Goal: Task Accomplishment & Management: Use online tool/utility

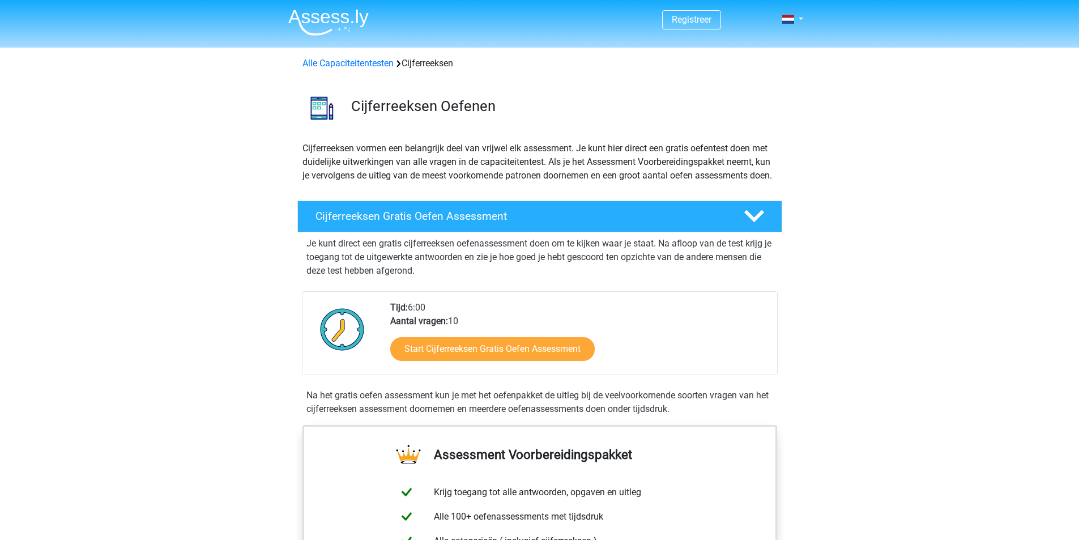
scroll to position [57, 0]
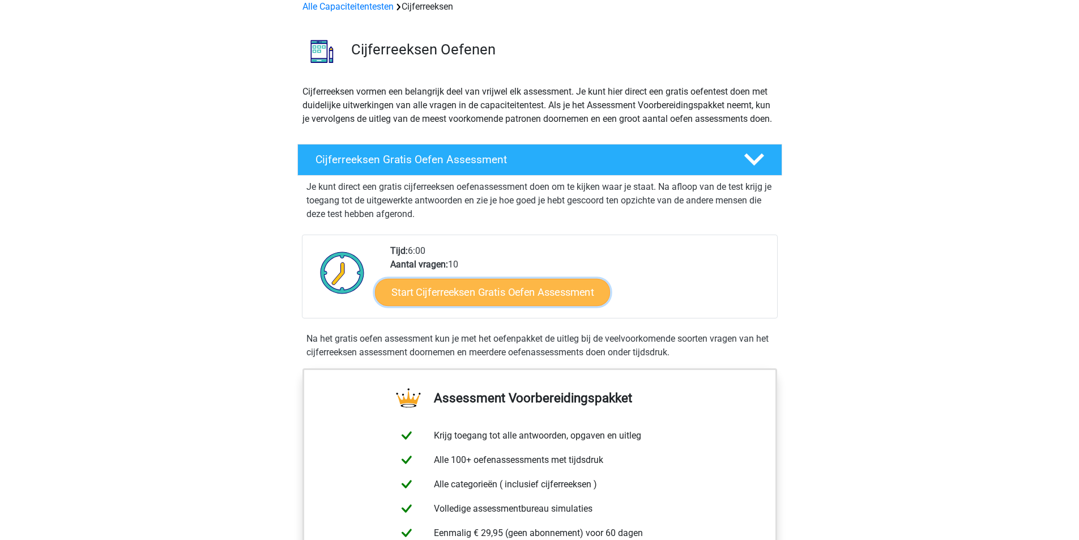
click at [498, 305] on link "Start Cijferreeksen Gratis Oefen Assessment" at bounding box center [492, 291] width 235 height 27
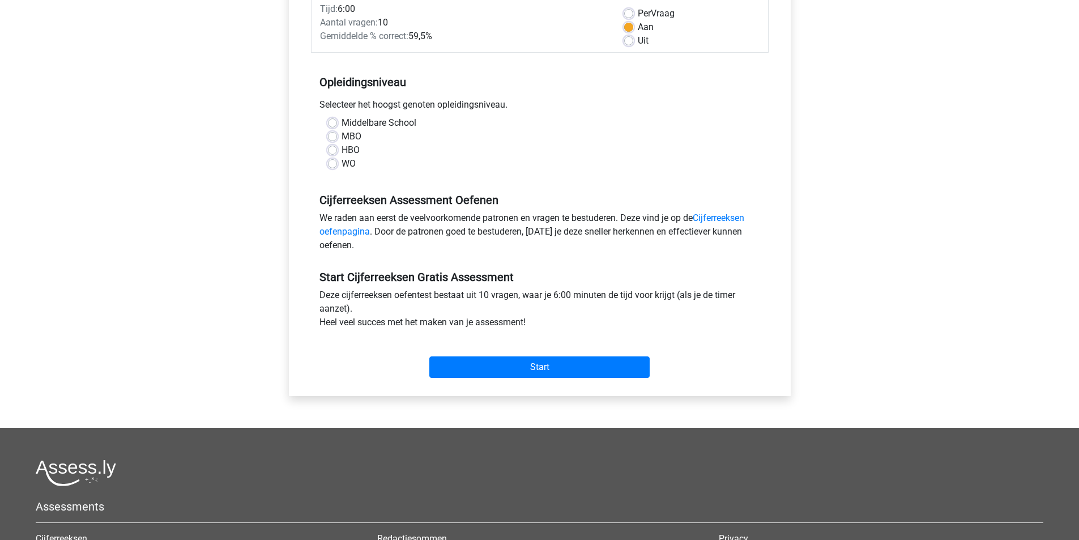
scroll to position [170, 0]
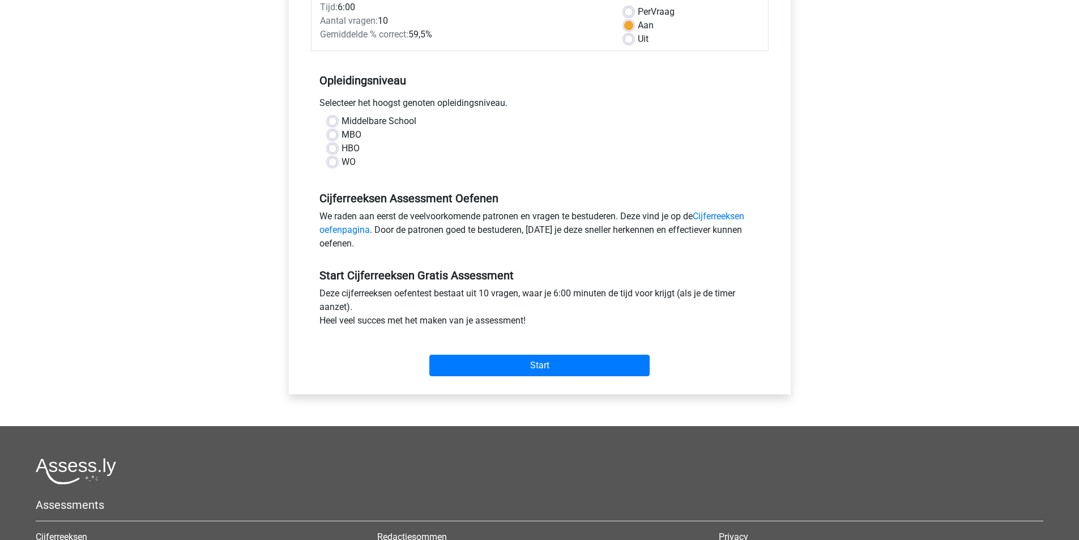
click at [340, 134] on div "MBO" at bounding box center [540, 135] width 424 height 14
click at [342, 135] on label "MBO" at bounding box center [352, 135] width 20 height 14
click at [334, 135] on input "MBO" at bounding box center [332, 133] width 9 height 11
radio input "true"
drag, startPoint x: 521, startPoint y: 369, endPoint x: 619, endPoint y: 207, distance: 189.3
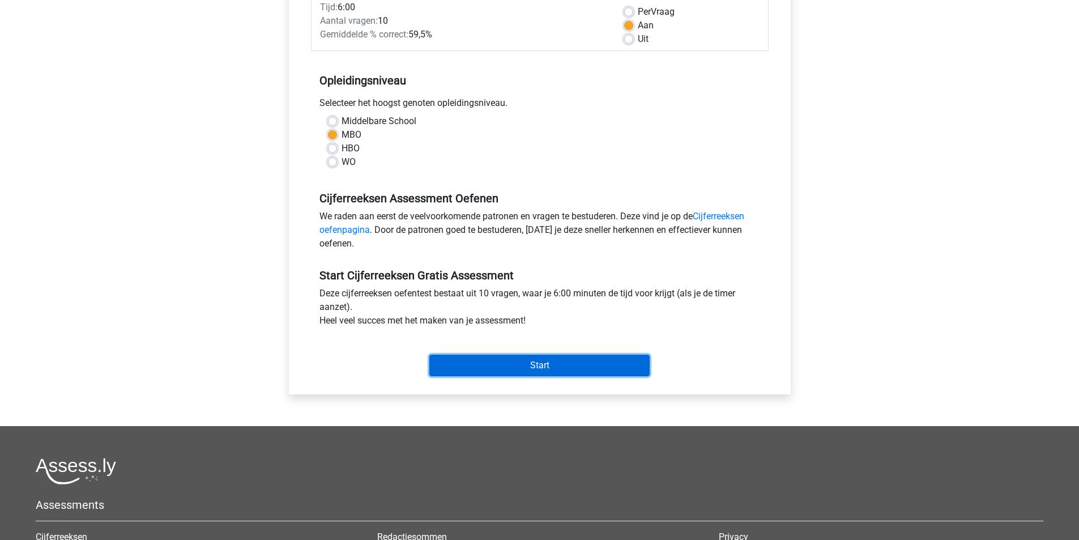
click at [619, 207] on form "Categorie: Cijferreeksen Tijd: 6:00 Aantal vragen: 10 Gemiddelde % correct: 59,…" at bounding box center [540, 178] width 458 height 403
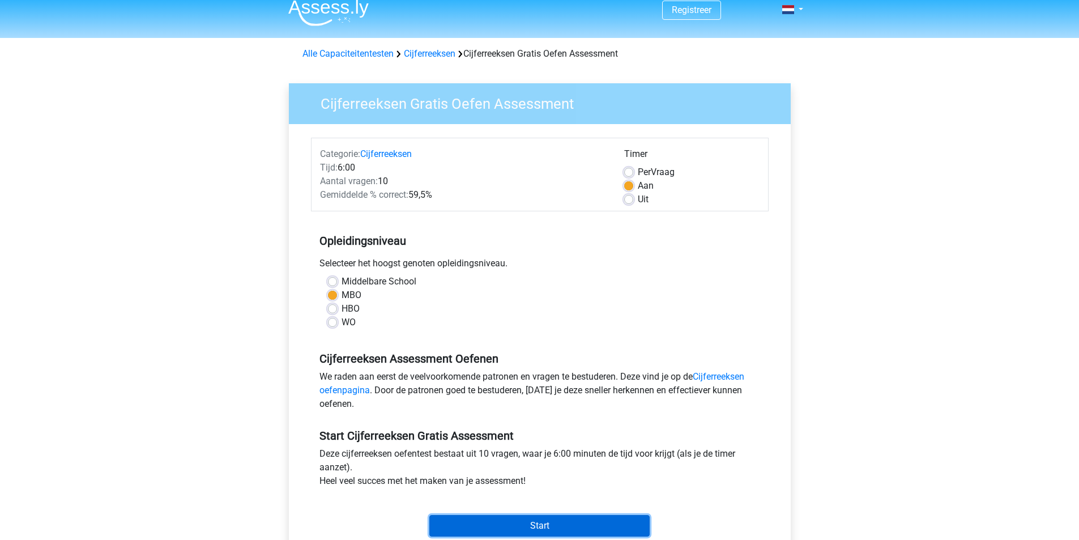
scroll to position [0, 0]
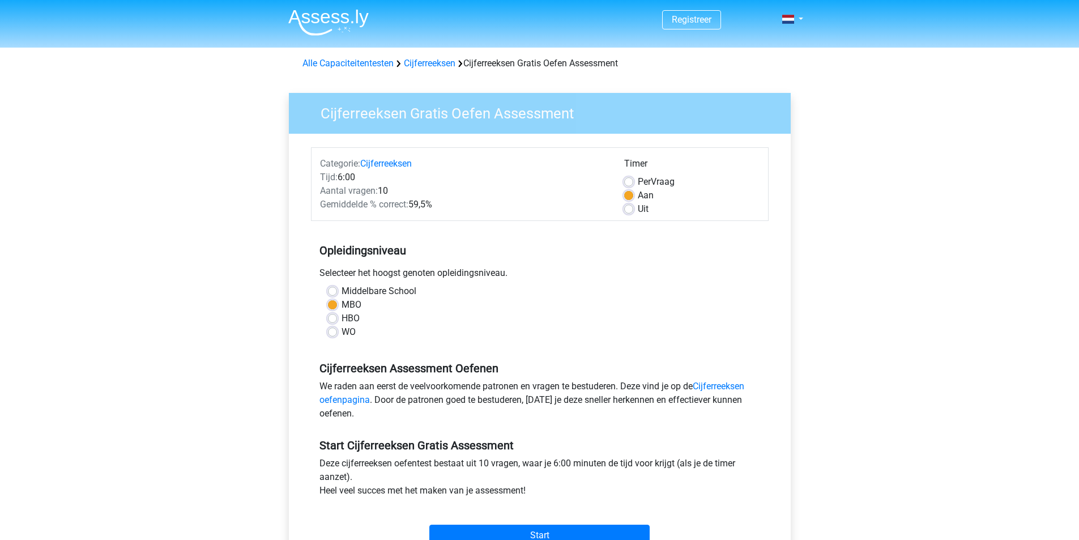
click at [638, 178] on span "Per" at bounding box center [644, 181] width 13 height 11
click at [633, 178] on input "Per Vraag" at bounding box center [628, 180] width 9 height 11
radio input "true"
click at [638, 193] on label "Aan" at bounding box center [646, 196] width 16 height 14
click at [626, 193] on input "Aan" at bounding box center [628, 194] width 9 height 11
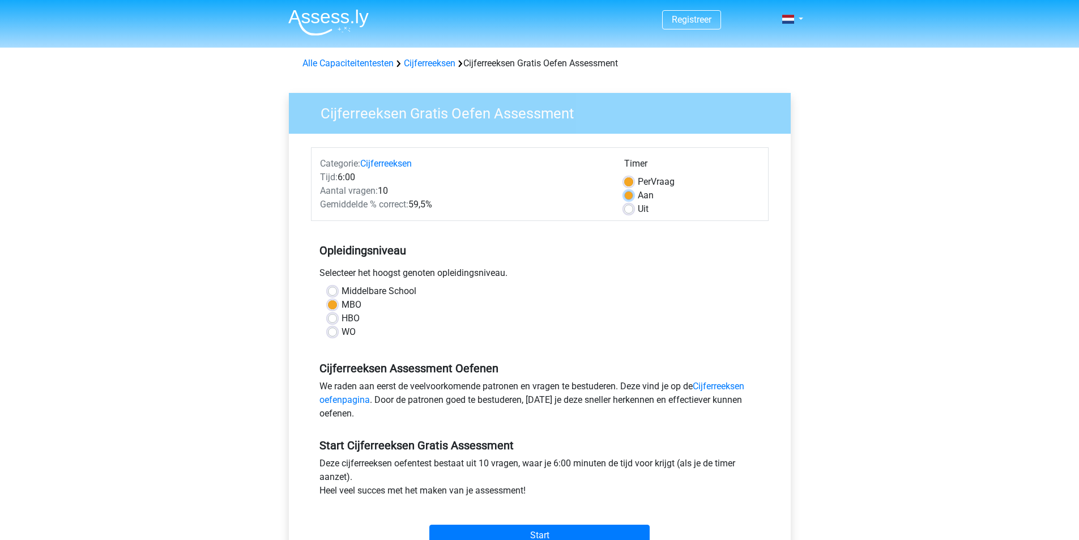
radio input "true"
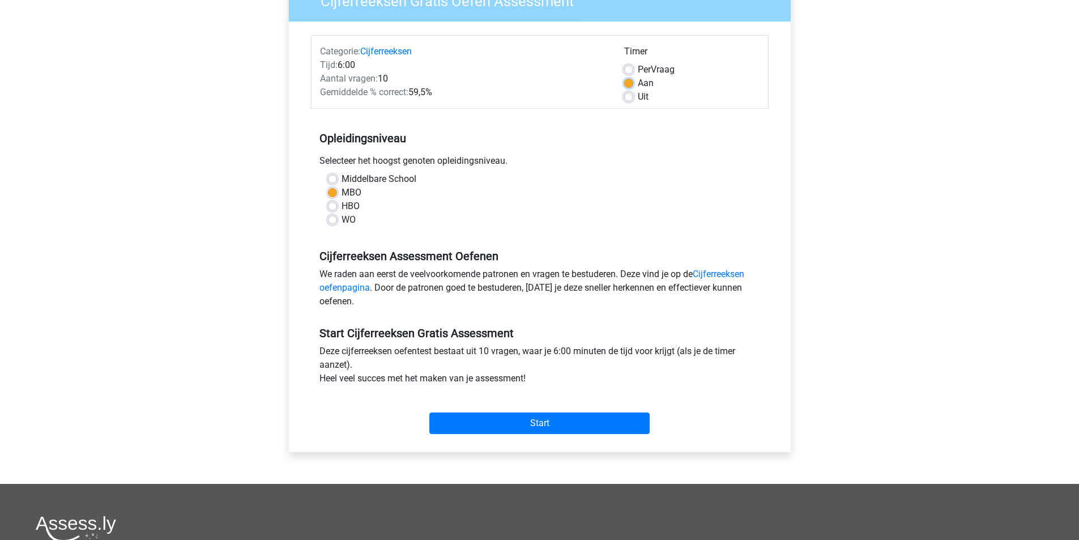
scroll to position [113, 0]
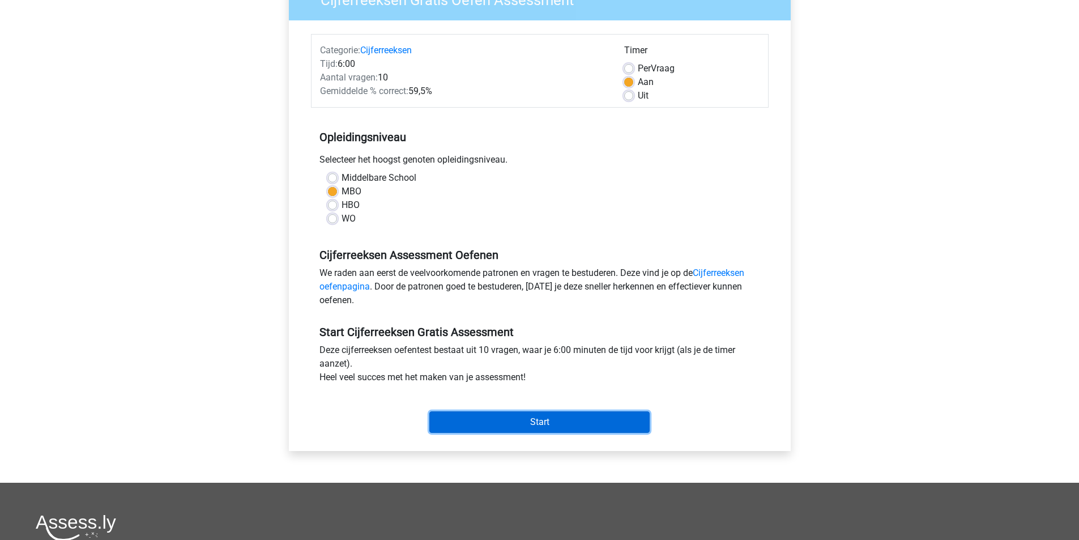
click at [574, 413] on input "Start" at bounding box center [539, 422] width 220 height 22
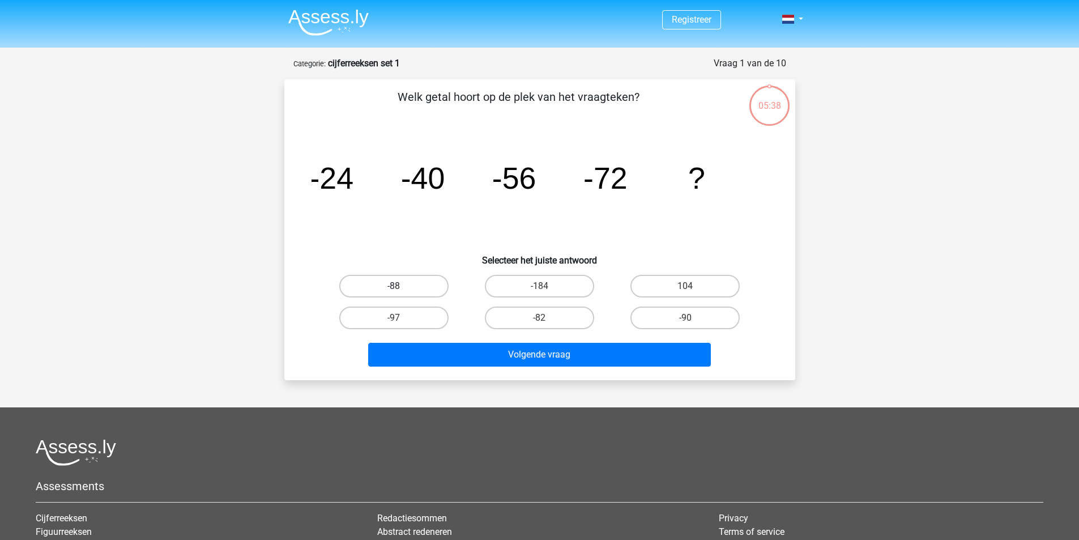
click at [405, 287] on label "-88" at bounding box center [393, 286] width 109 height 23
click at [401, 287] on input "-88" at bounding box center [397, 289] width 7 height 7
radio input "true"
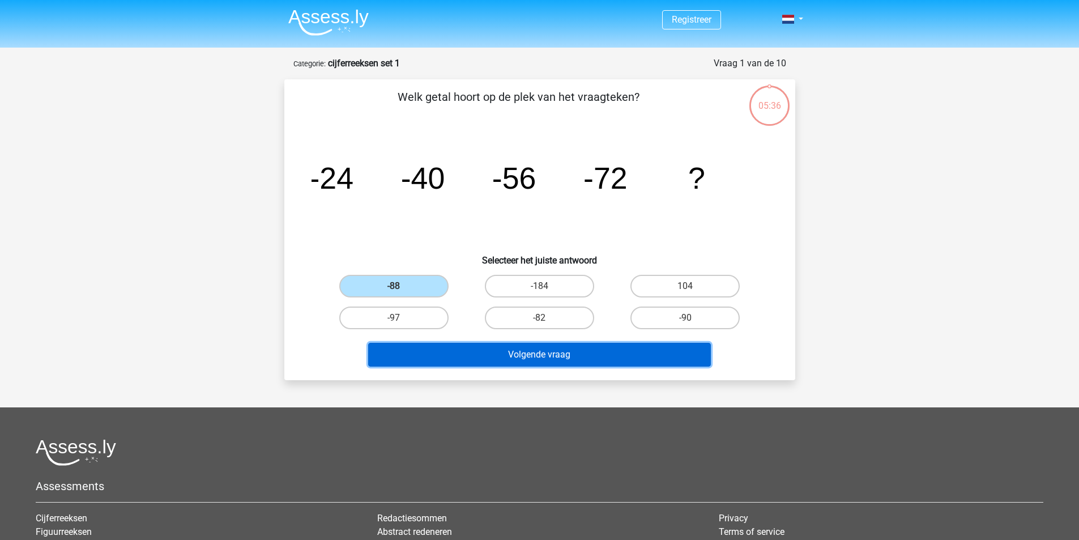
click at [570, 353] on button "Volgende vraag" at bounding box center [539, 355] width 343 height 24
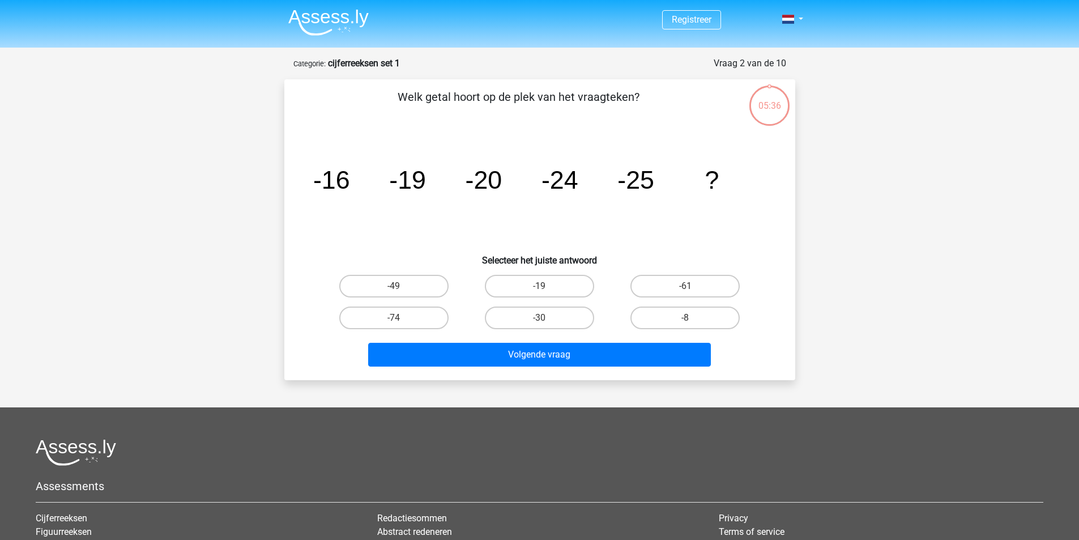
scroll to position [57, 0]
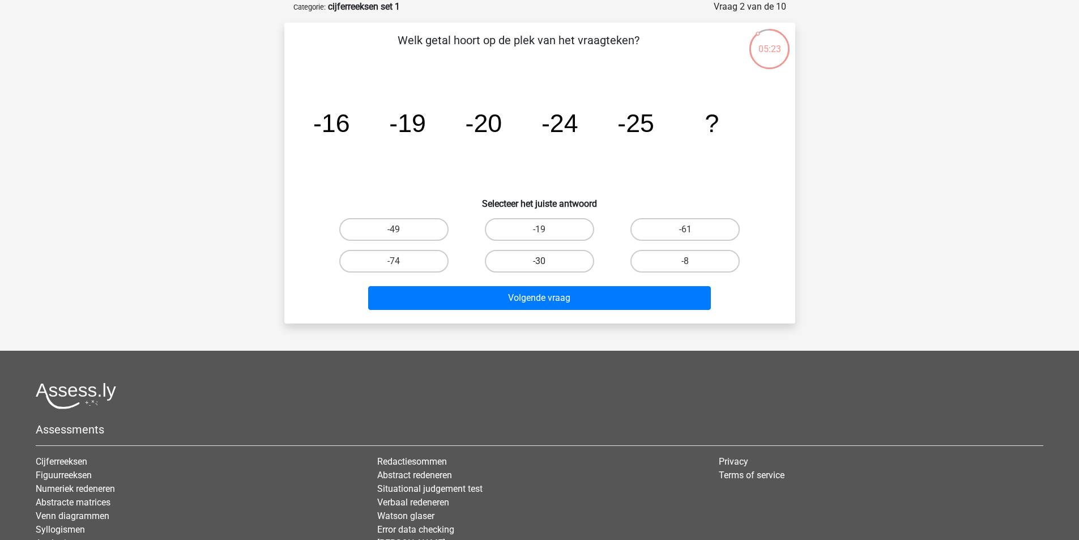
click at [558, 264] on label "-30" at bounding box center [539, 261] width 109 height 23
click at [547, 264] on input "-30" at bounding box center [542, 264] width 7 height 7
radio input "true"
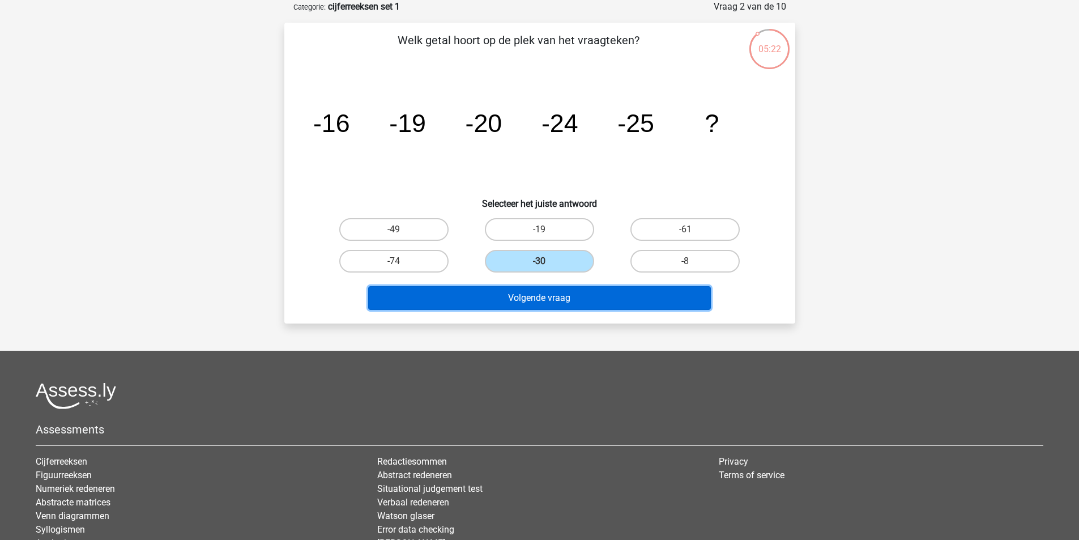
click at [572, 303] on button "Volgende vraag" at bounding box center [539, 298] width 343 height 24
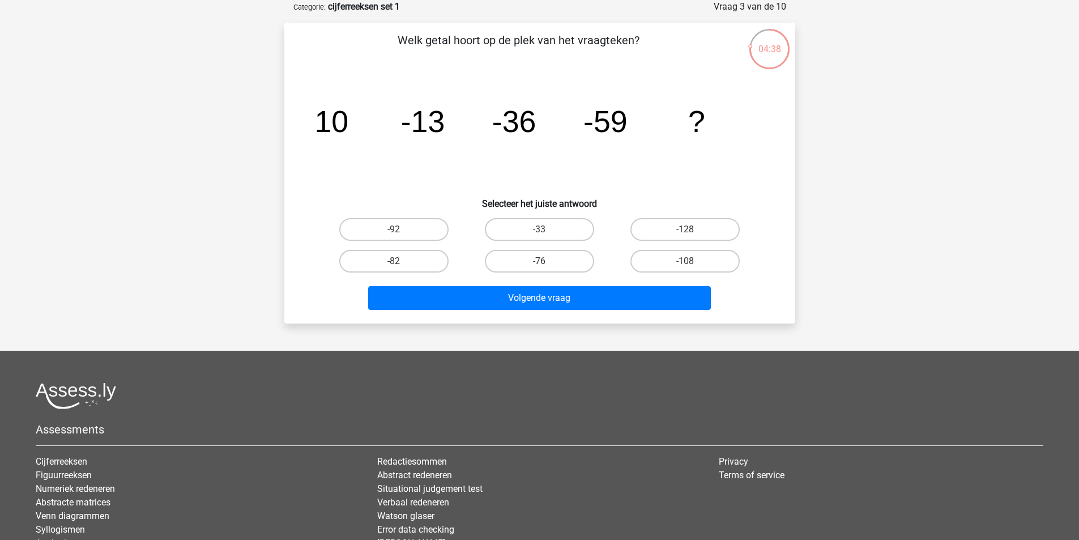
click at [395, 265] on input "-82" at bounding box center [397, 264] width 7 height 7
radio input "true"
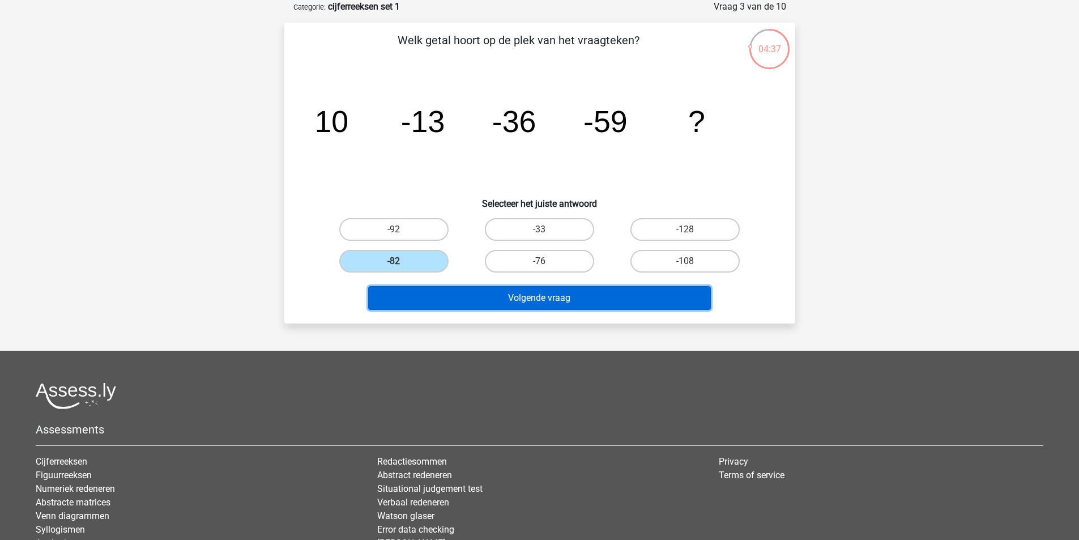
click at [465, 306] on button "Volgende vraag" at bounding box center [539, 298] width 343 height 24
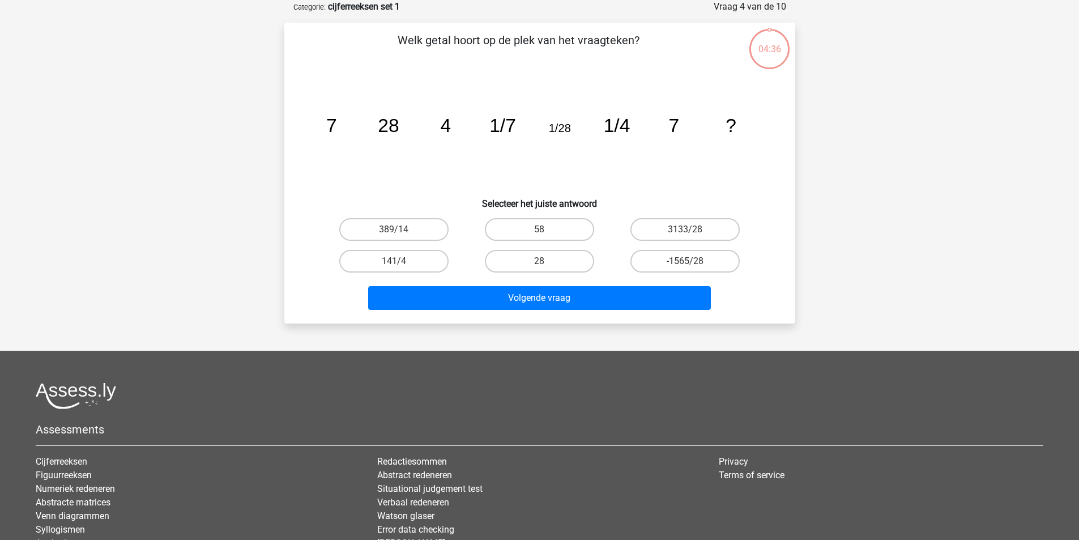
scroll to position [0, 0]
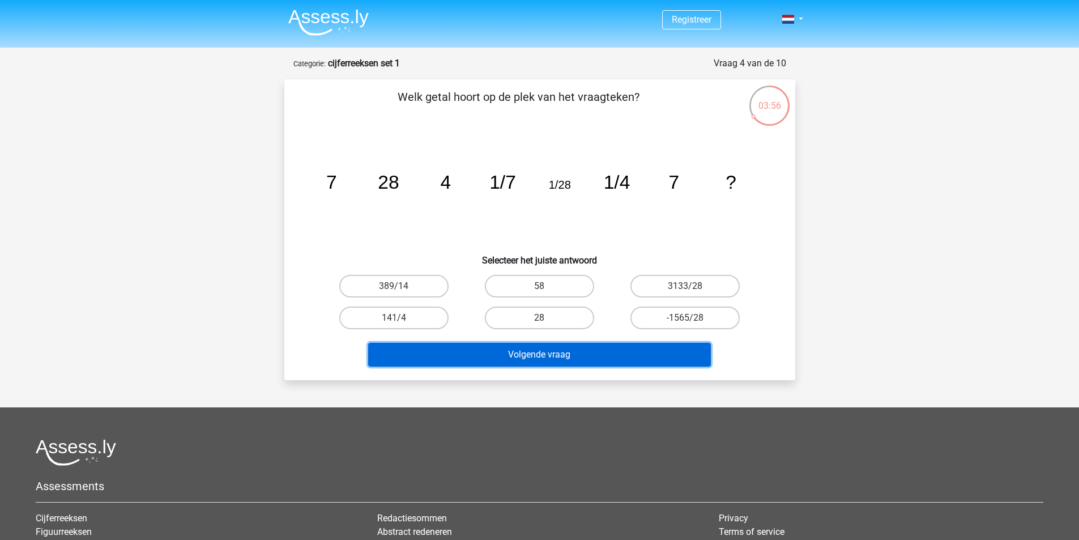
click at [569, 356] on button "Volgende vraag" at bounding box center [539, 355] width 343 height 24
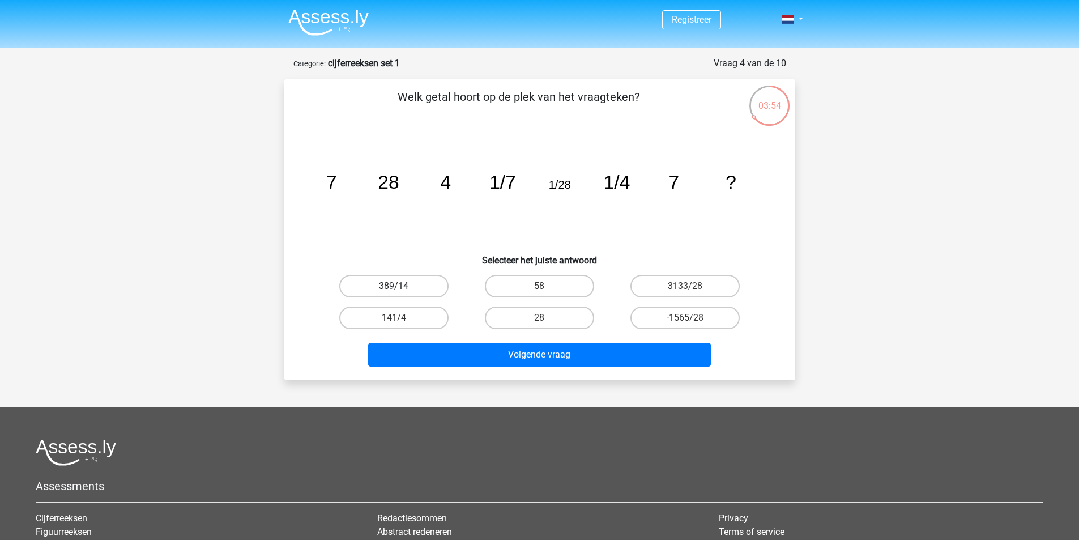
click at [433, 288] on label "389/14" at bounding box center [393, 286] width 109 height 23
click at [401, 288] on input "389/14" at bounding box center [397, 289] width 7 height 7
radio input "true"
click at [522, 368] on div "Volgende vraag" at bounding box center [539, 357] width 437 height 28
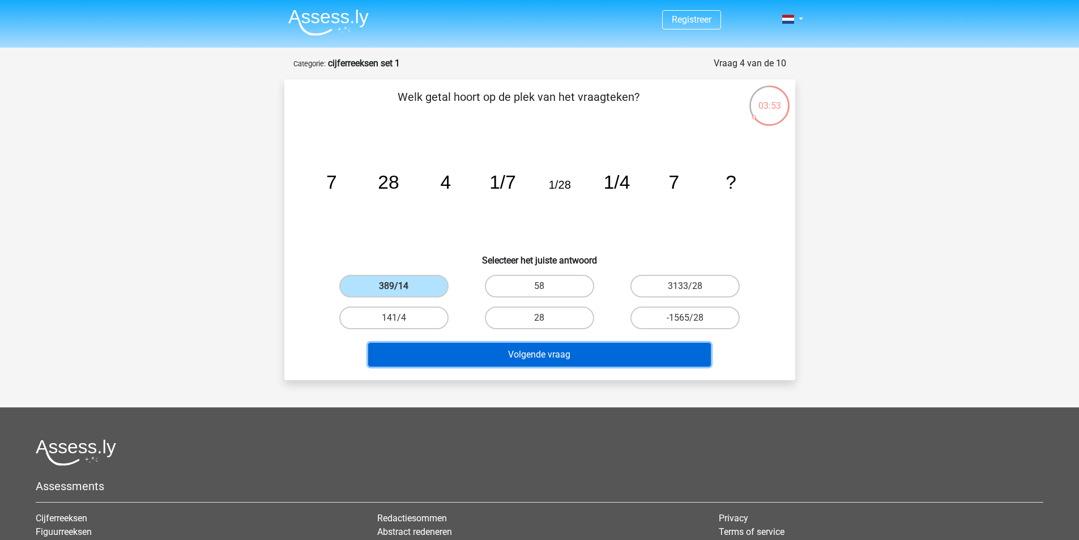
click at [525, 362] on button "Volgende vraag" at bounding box center [539, 355] width 343 height 24
click at [470, 354] on button "Volgende vraag" at bounding box center [539, 355] width 343 height 24
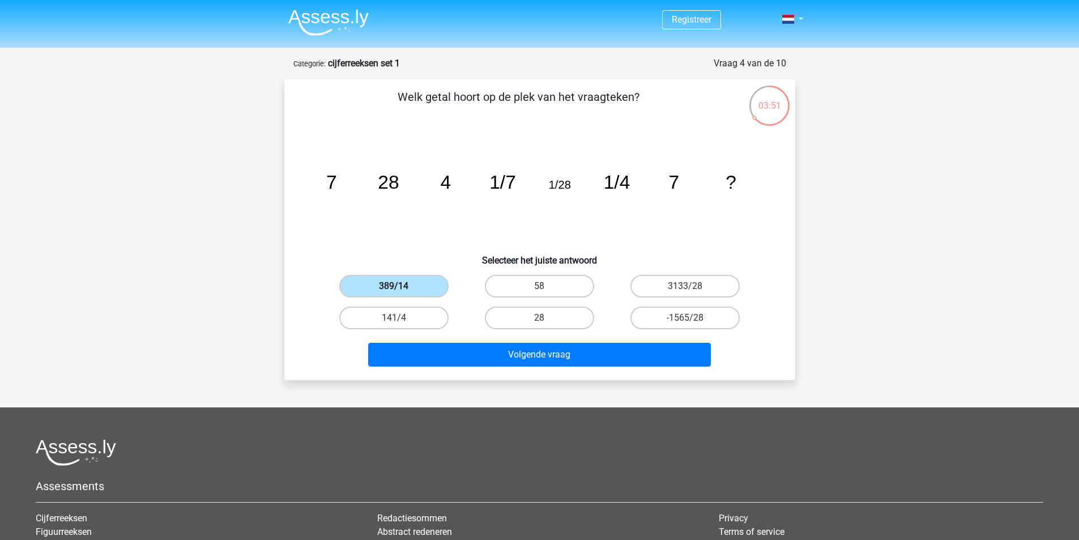
click at [399, 274] on div "Welk getal hoort op de plek van het vraagteken? image/svg+xml 7 28 4 1/7 1/28 1…" at bounding box center [540, 229] width 502 height 283
click at [399, 289] on input "389/14" at bounding box center [397, 289] width 7 height 7
click at [513, 369] on div "Volgende vraag" at bounding box center [539, 357] width 437 height 28
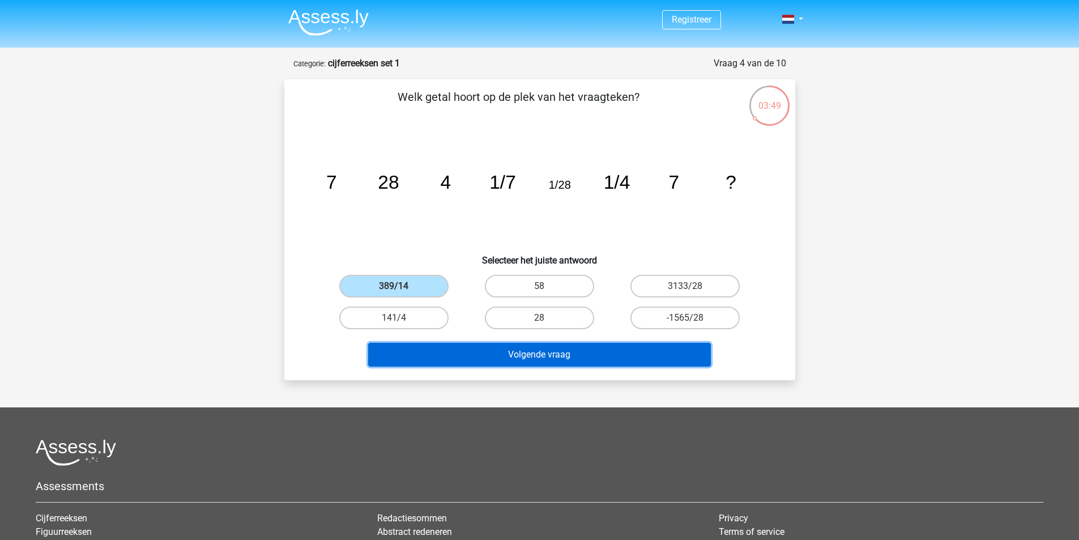
click at [511, 362] on button "Volgende vraag" at bounding box center [539, 355] width 343 height 24
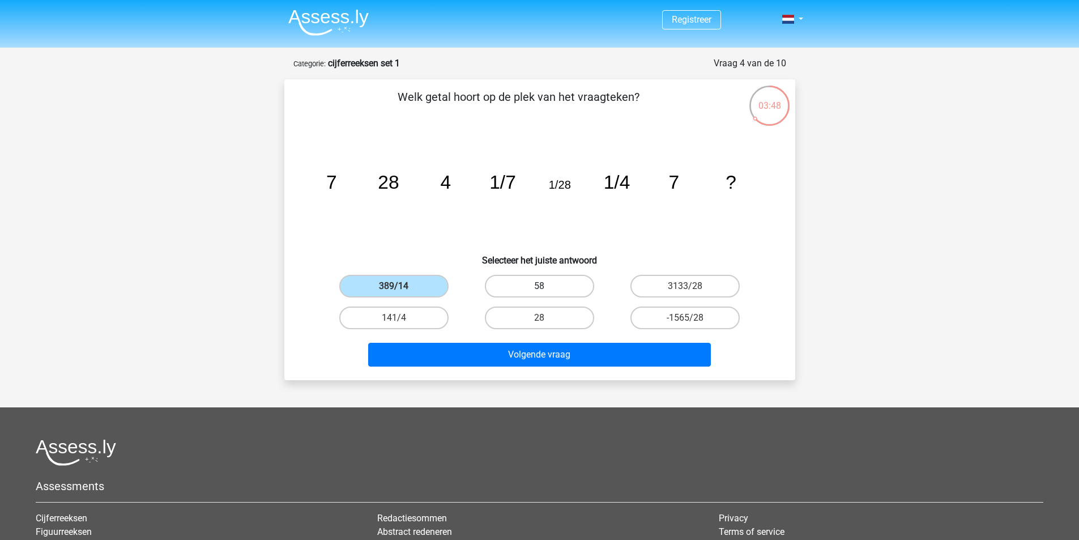
click at [534, 287] on label "58" at bounding box center [539, 286] width 109 height 23
click at [539, 287] on input "58" at bounding box center [542, 289] width 7 height 7
radio input "true"
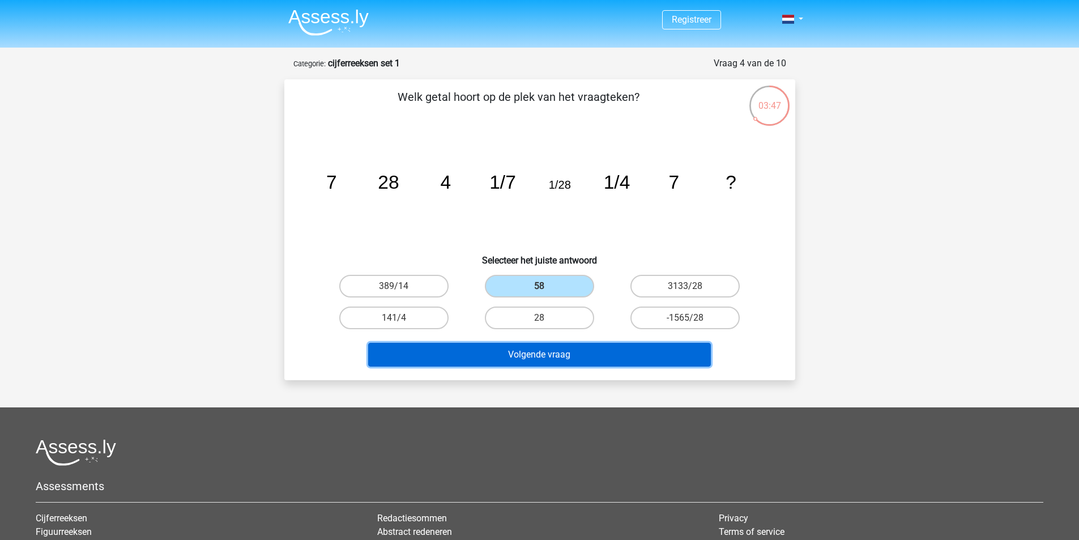
click at [578, 348] on button "Volgende vraag" at bounding box center [539, 355] width 343 height 24
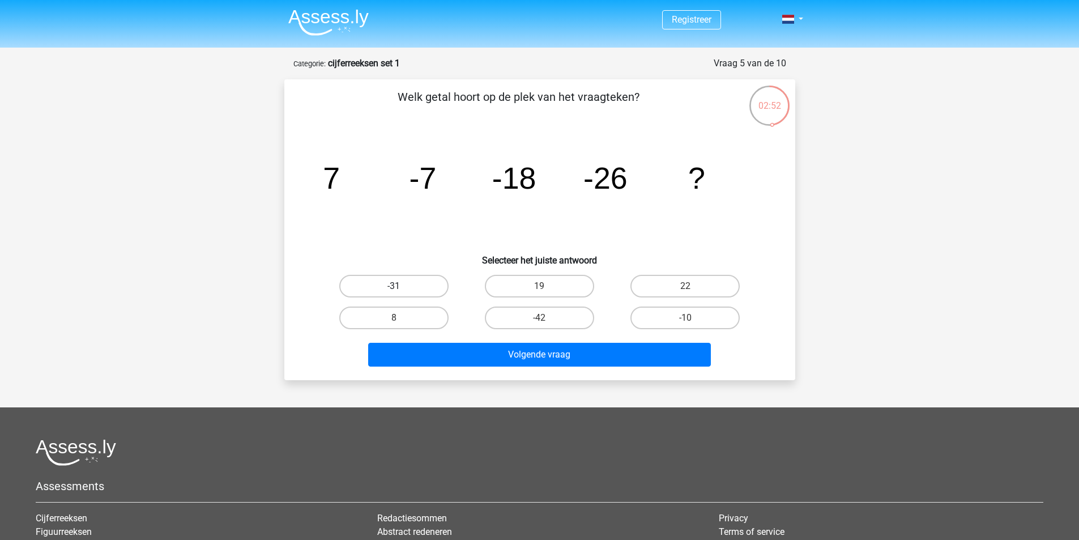
click at [433, 281] on label "-31" at bounding box center [393, 286] width 109 height 23
click at [401, 286] on input "-31" at bounding box center [397, 289] width 7 height 7
radio input "true"
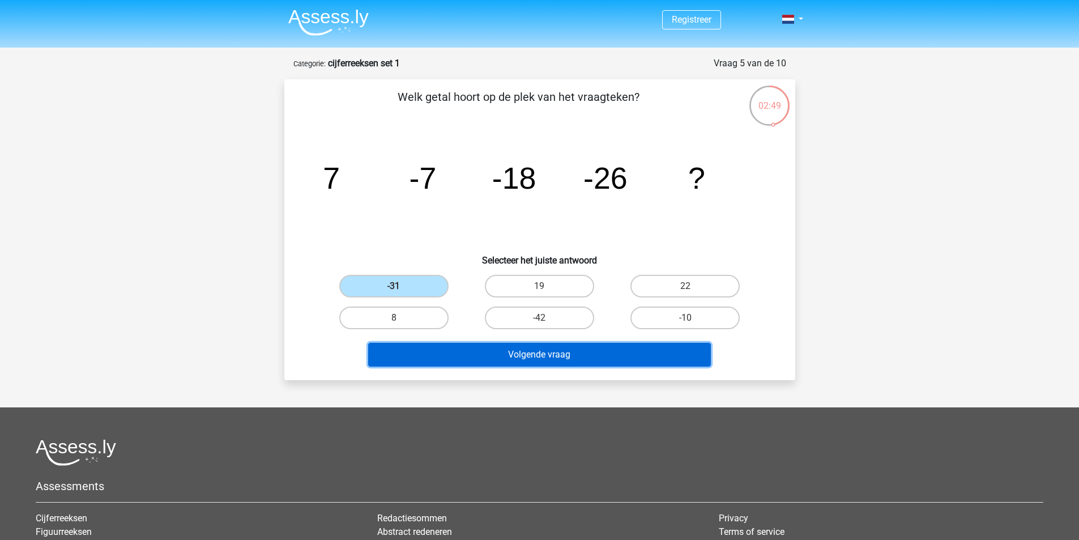
drag, startPoint x: 571, startPoint y: 349, endPoint x: 577, endPoint y: 257, distance: 91.9
click at [578, 254] on div "Welk getal hoort op de plek van het vraagteken? image/svg+xml 7 -7 -18 -26 ? Se…" at bounding box center [540, 229] width 502 height 283
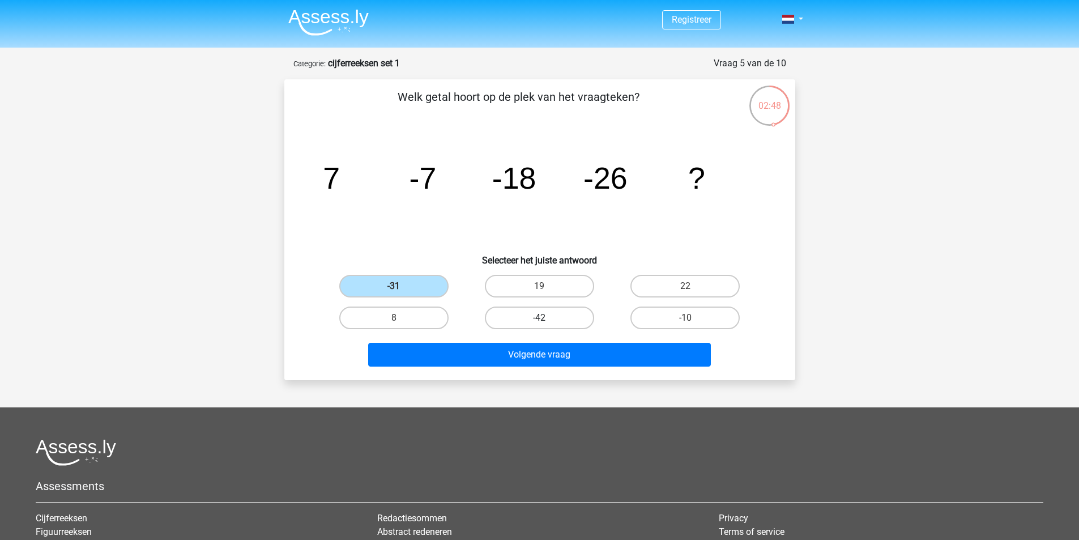
click at [560, 311] on label "-42" at bounding box center [539, 317] width 109 height 23
click at [547, 318] on input "-42" at bounding box center [542, 321] width 7 height 7
radio input "true"
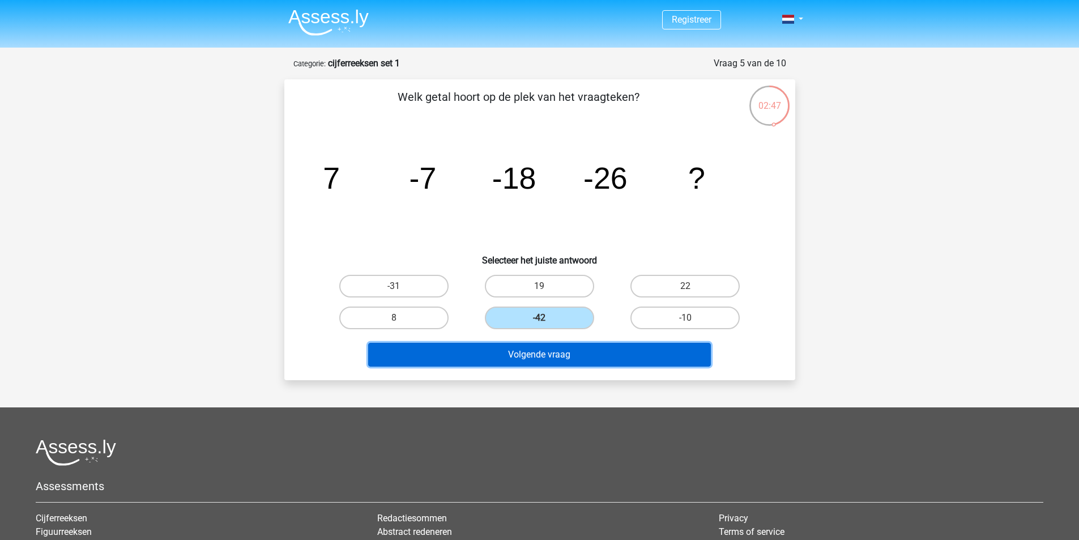
click at [569, 356] on button "Volgende vraag" at bounding box center [539, 355] width 343 height 24
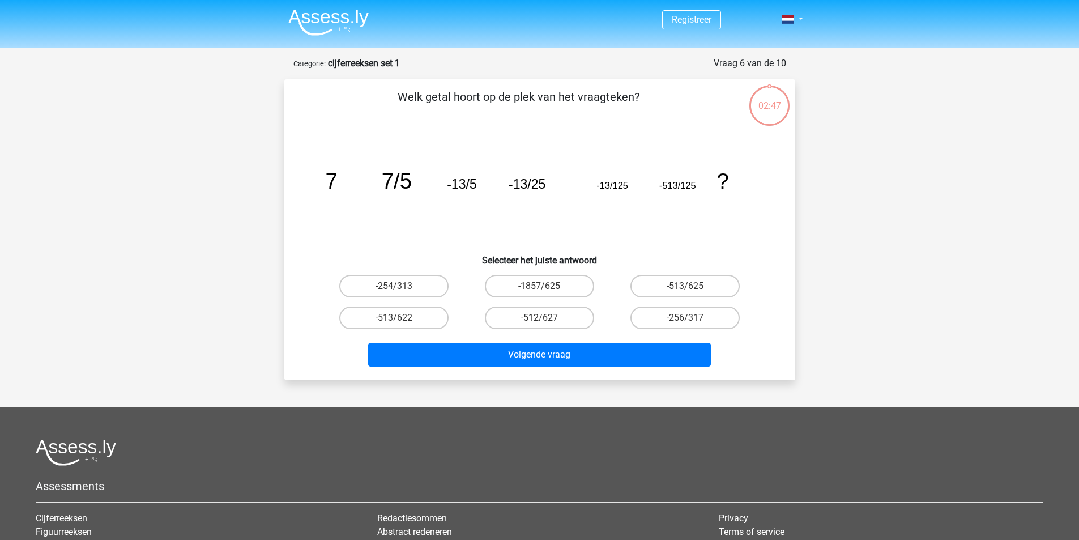
scroll to position [57, 0]
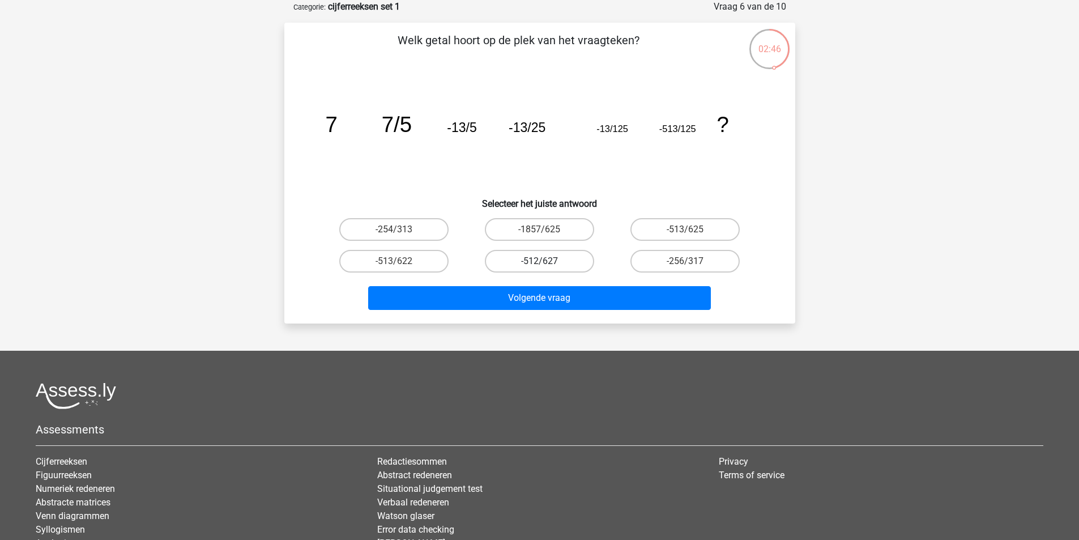
click at [537, 259] on label "-512/627" at bounding box center [539, 261] width 109 height 23
click at [539, 261] on input "-512/627" at bounding box center [542, 264] width 7 height 7
radio input "true"
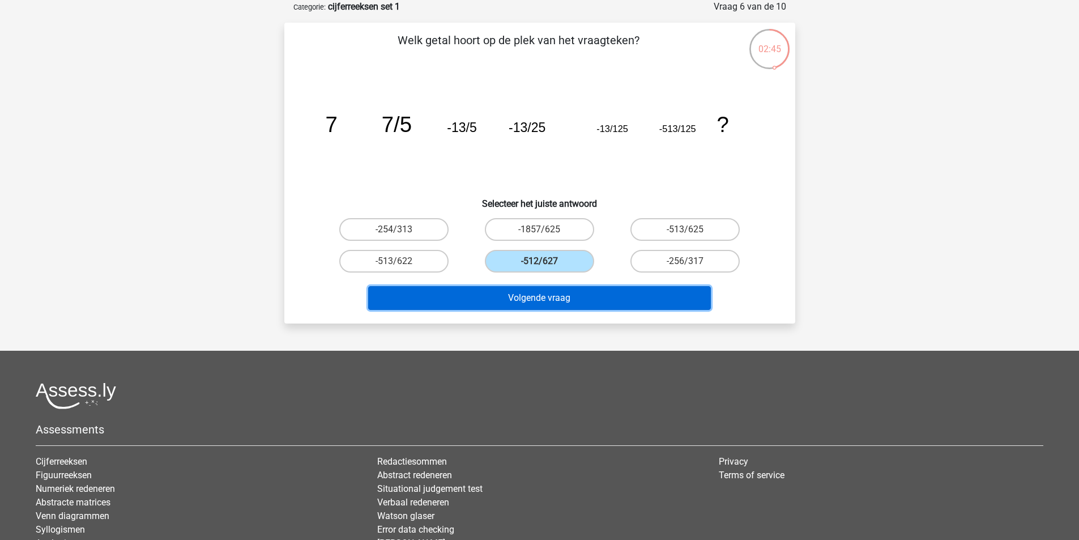
click at [542, 297] on button "Volgende vraag" at bounding box center [539, 298] width 343 height 24
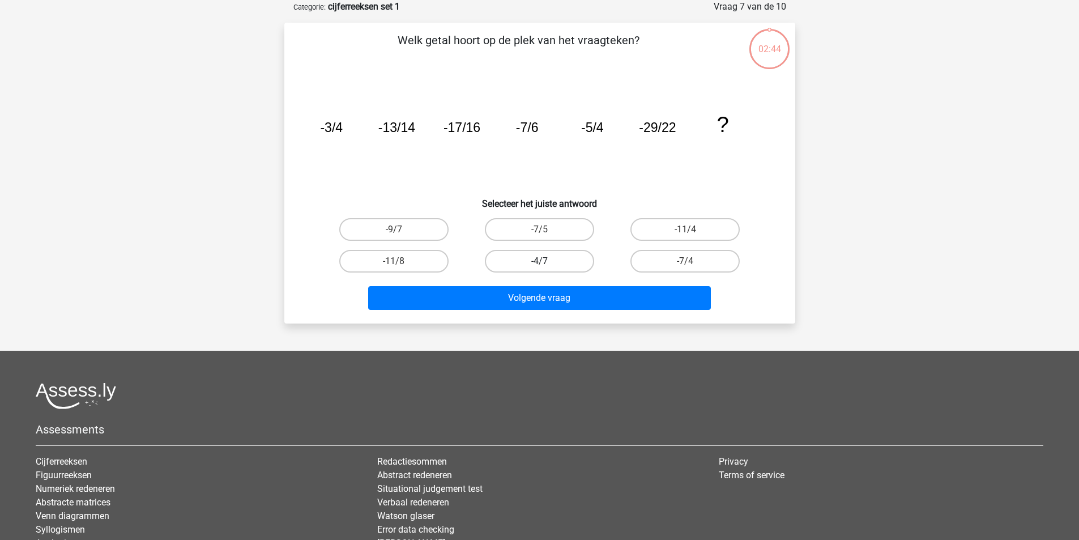
click at [530, 258] on label "-4/7" at bounding box center [539, 261] width 109 height 23
click at [539, 261] on input "-4/7" at bounding box center [542, 264] width 7 height 7
radio input "true"
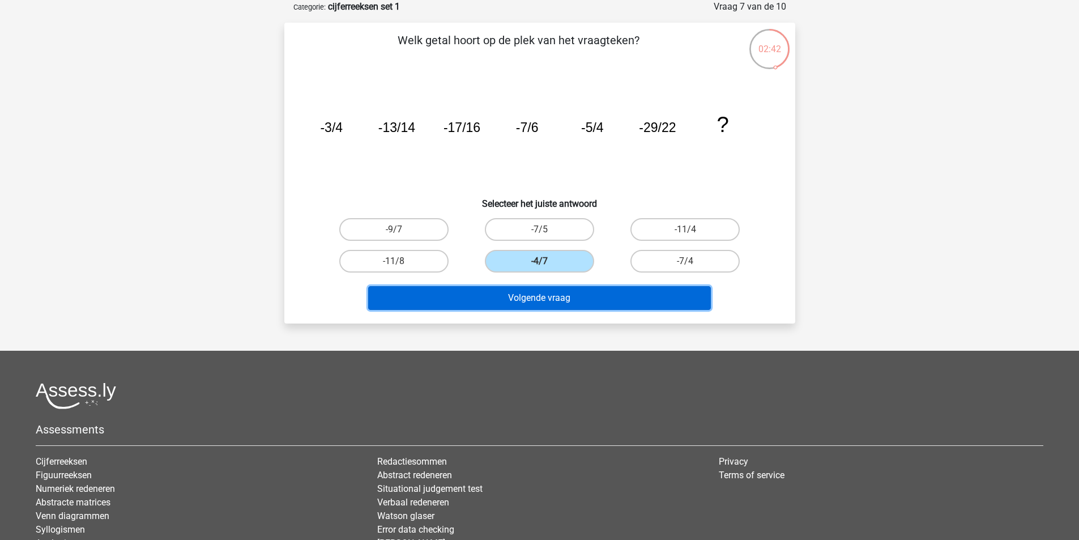
click at [532, 289] on button "Volgende vraag" at bounding box center [539, 298] width 343 height 24
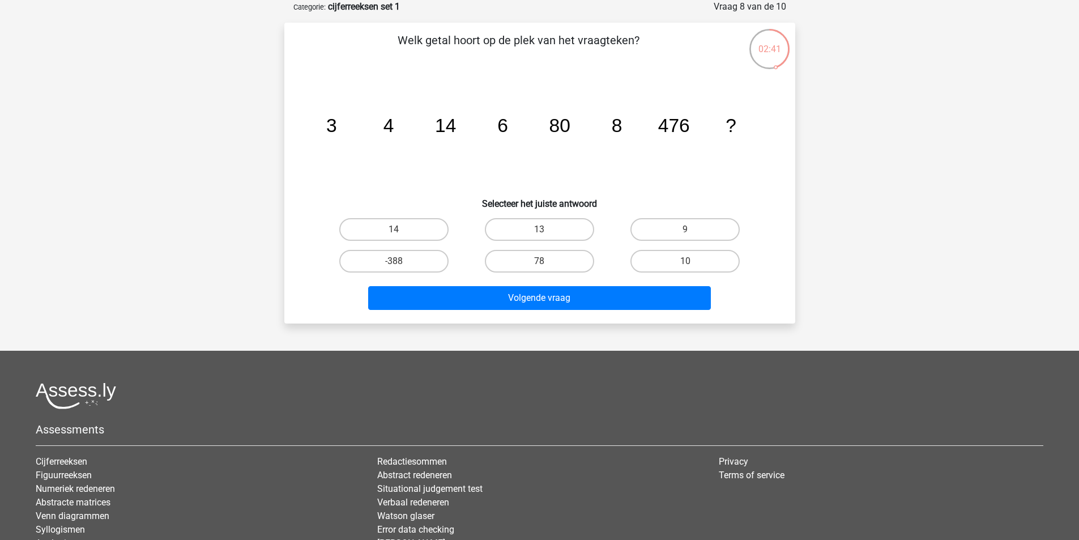
click at [531, 242] on div "13" at bounding box center [540, 230] width 146 height 32
click at [541, 233] on input "13" at bounding box center [542, 232] width 7 height 7
radio input "true"
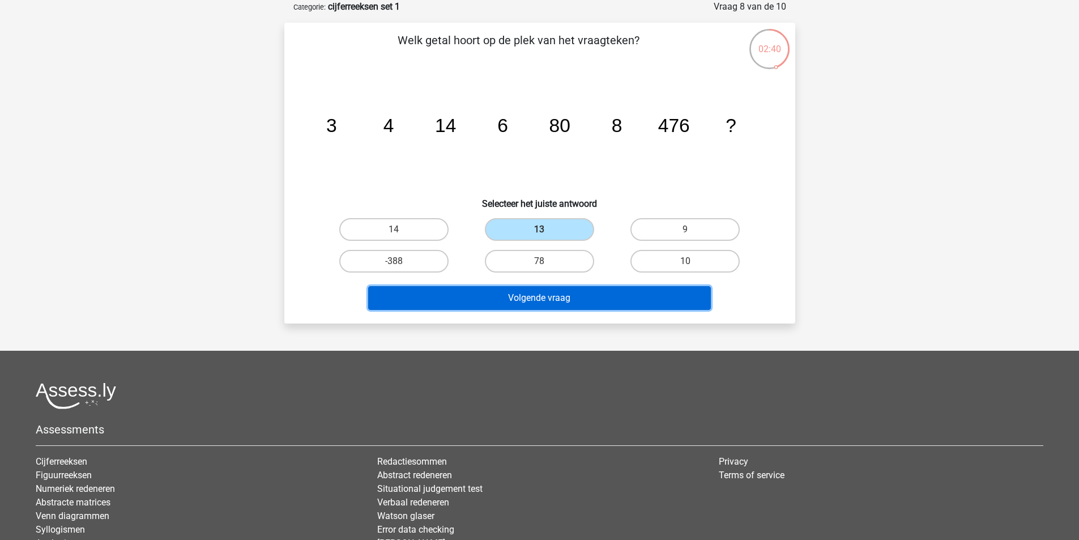
click at [541, 291] on button "Volgende vraag" at bounding box center [539, 298] width 343 height 24
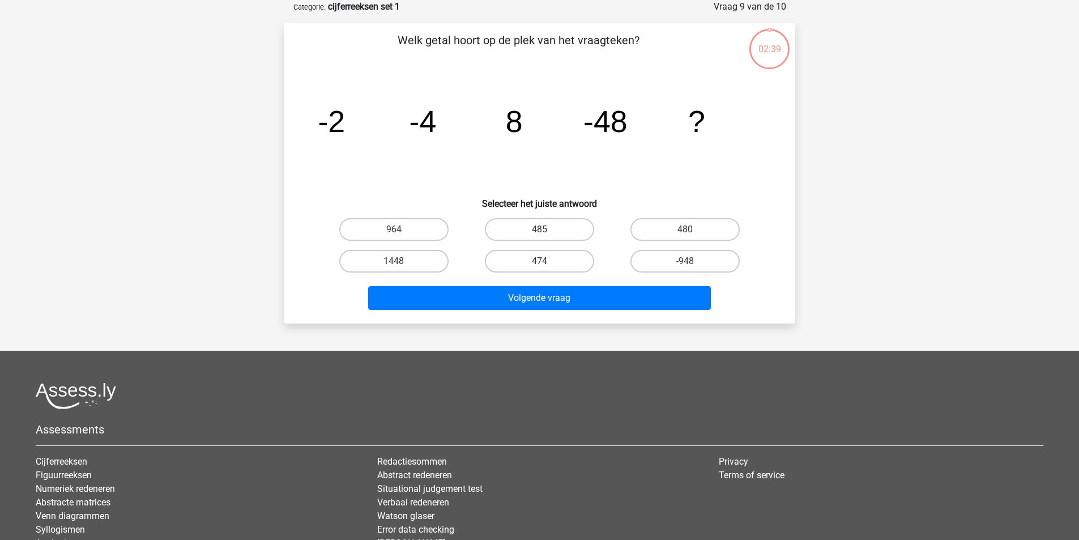
click at [539, 241] on div "485" at bounding box center [540, 230] width 146 height 32
click at [541, 228] on label "485" at bounding box center [539, 229] width 109 height 23
click at [541, 229] on input "485" at bounding box center [542, 232] width 7 height 7
radio input "true"
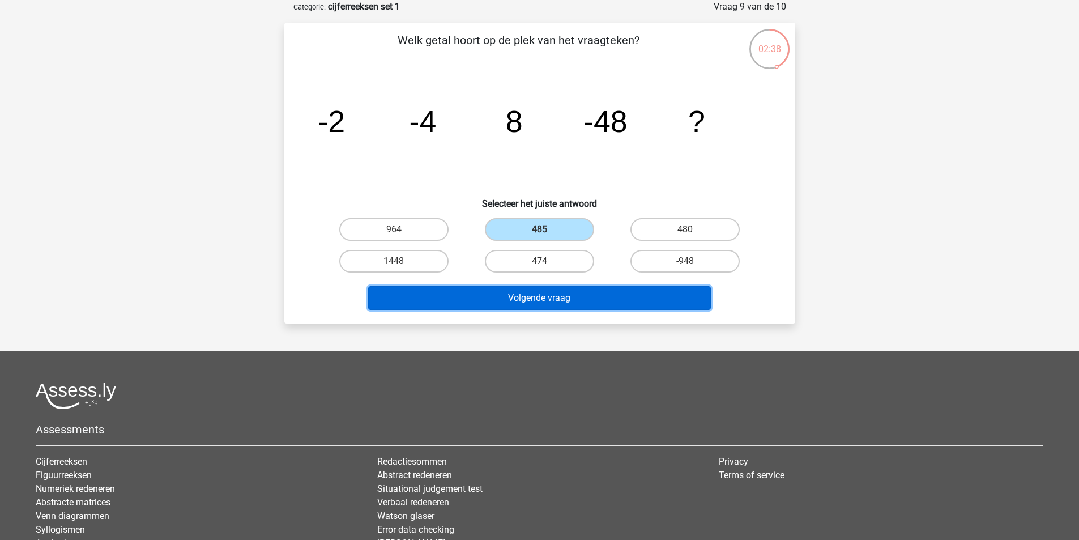
click at [540, 290] on button "Volgende vraag" at bounding box center [539, 298] width 343 height 24
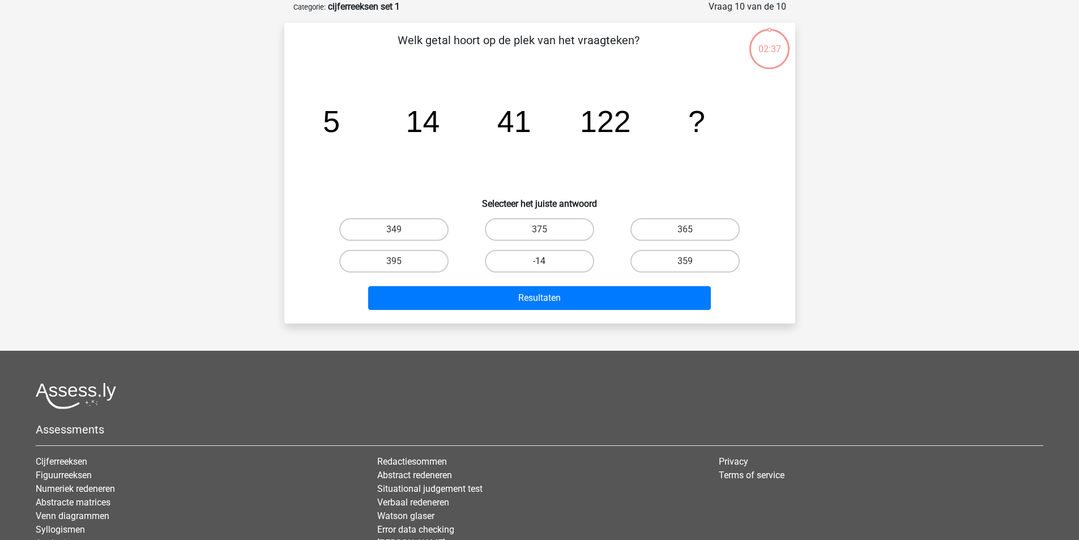
click at [541, 250] on label "-14" at bounding box center [539, 261] width 109 height 23
click at [541, 261] on input "-14" at bounding box center [542, 264] width 7 height 7
radio input "true"
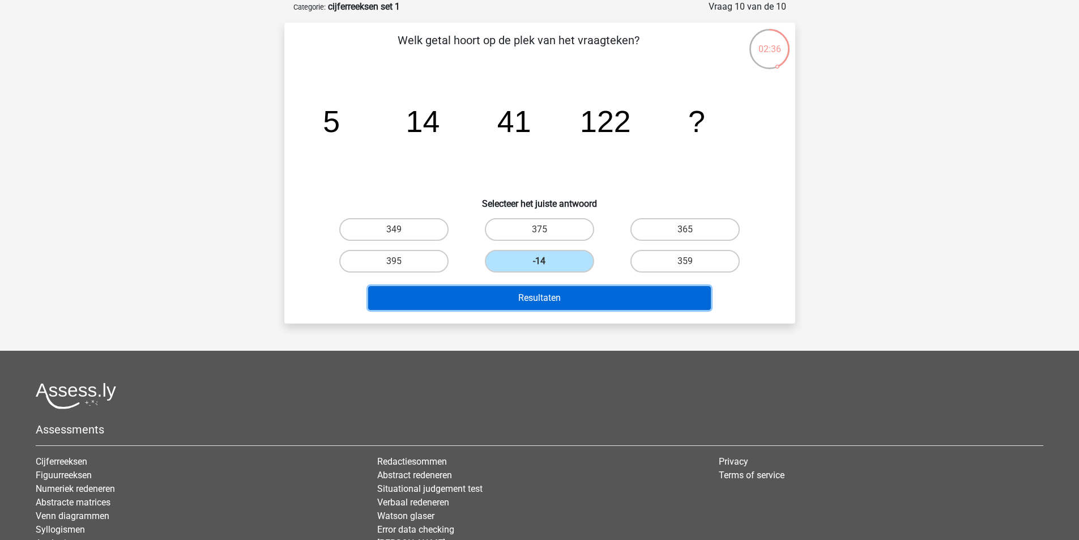
click at [543, 295] on button "Resultaten" at bounding box center [539, 298] width 343 height 24
